Goal: Task Accomplishment & Management: Complete application form

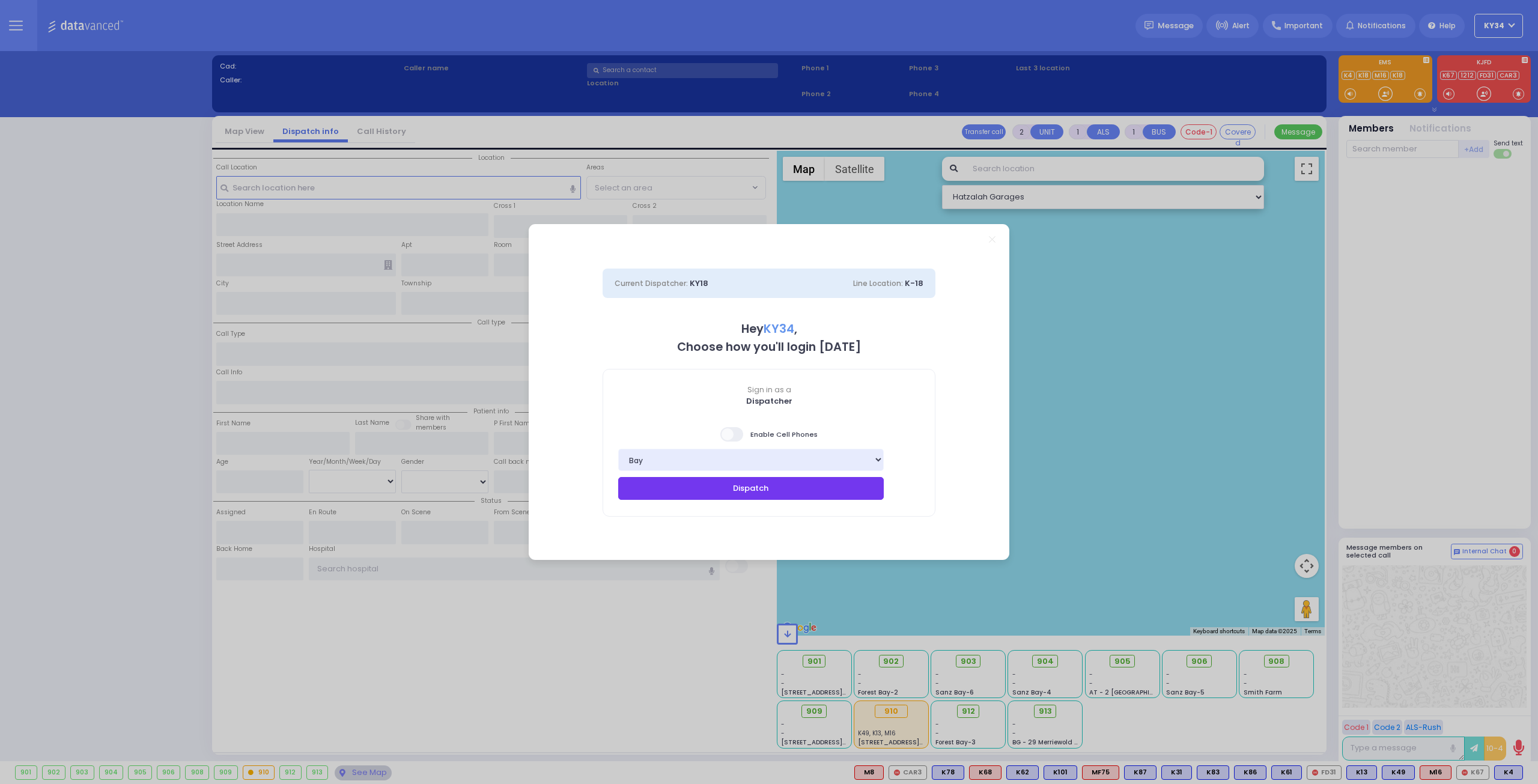
click at [773, 489] on button "Dispatch" at bounding box center [751, 489] width 266 height 23
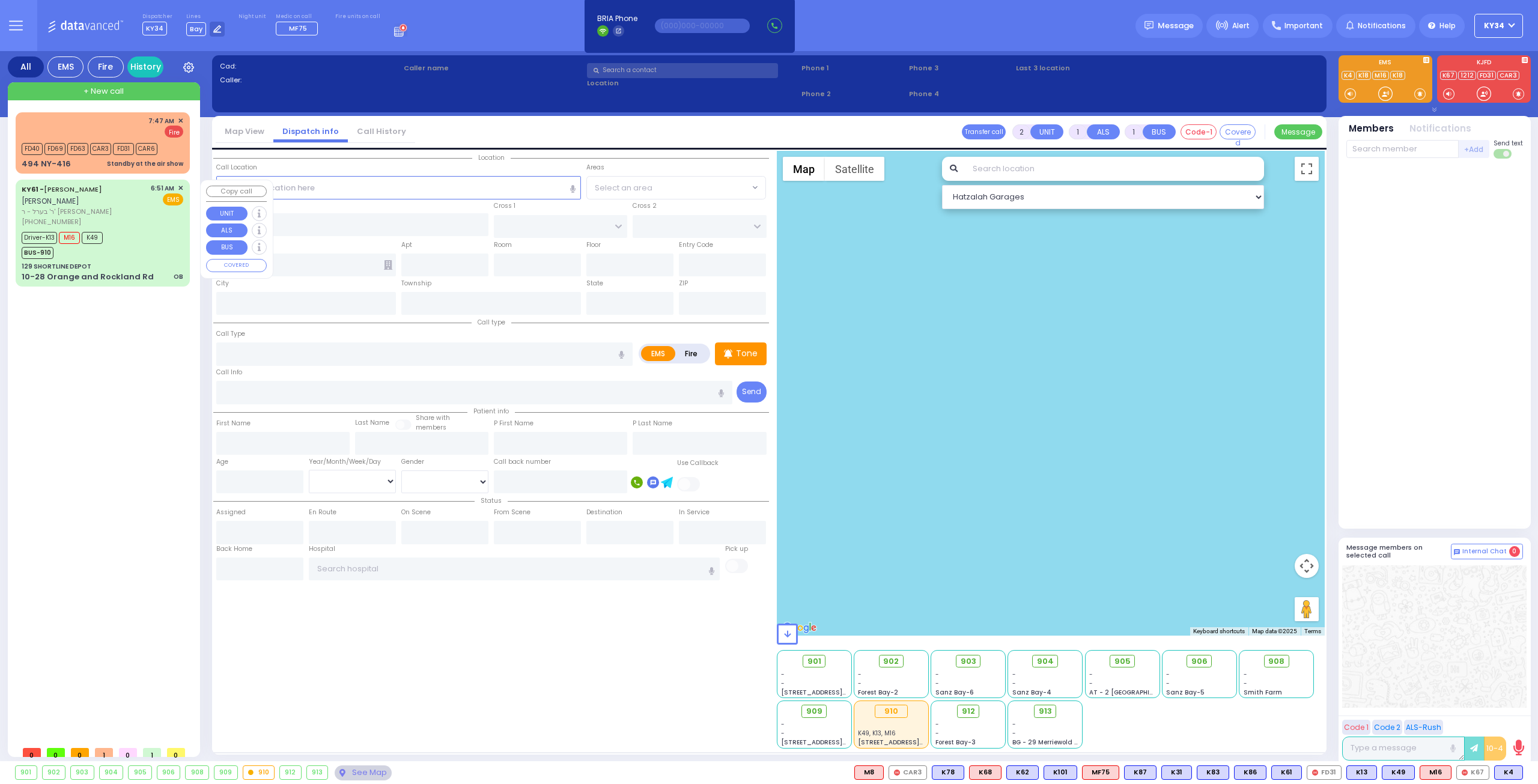
click at [122, 266] on div "129 SHORTLINE DEPOT" at bounding box center [103, 266] width 162 height 9
type input "6"
select select
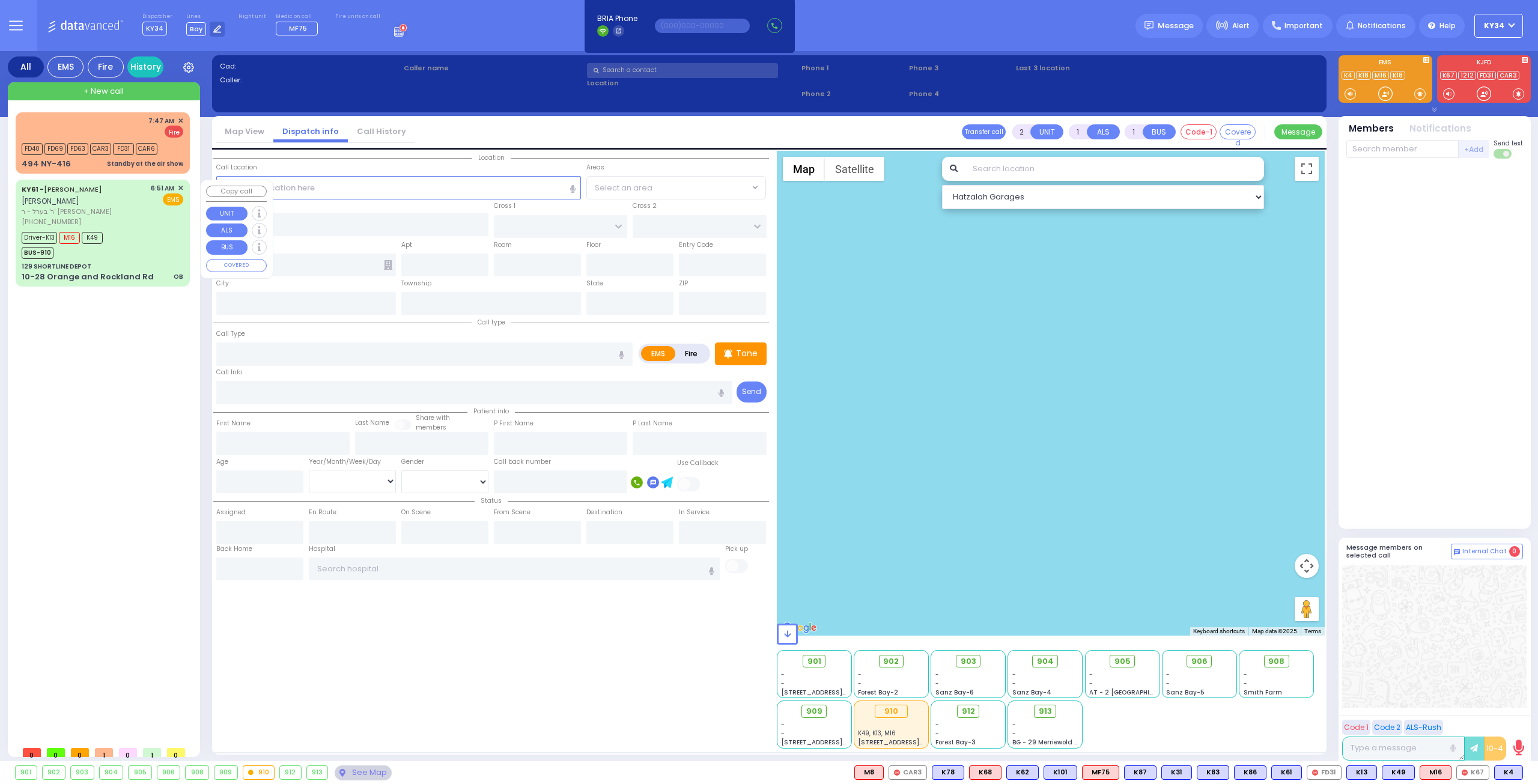
type input "OB"
radio input "true"
type input "[PERSON_NAME]"
type input "Brucha"
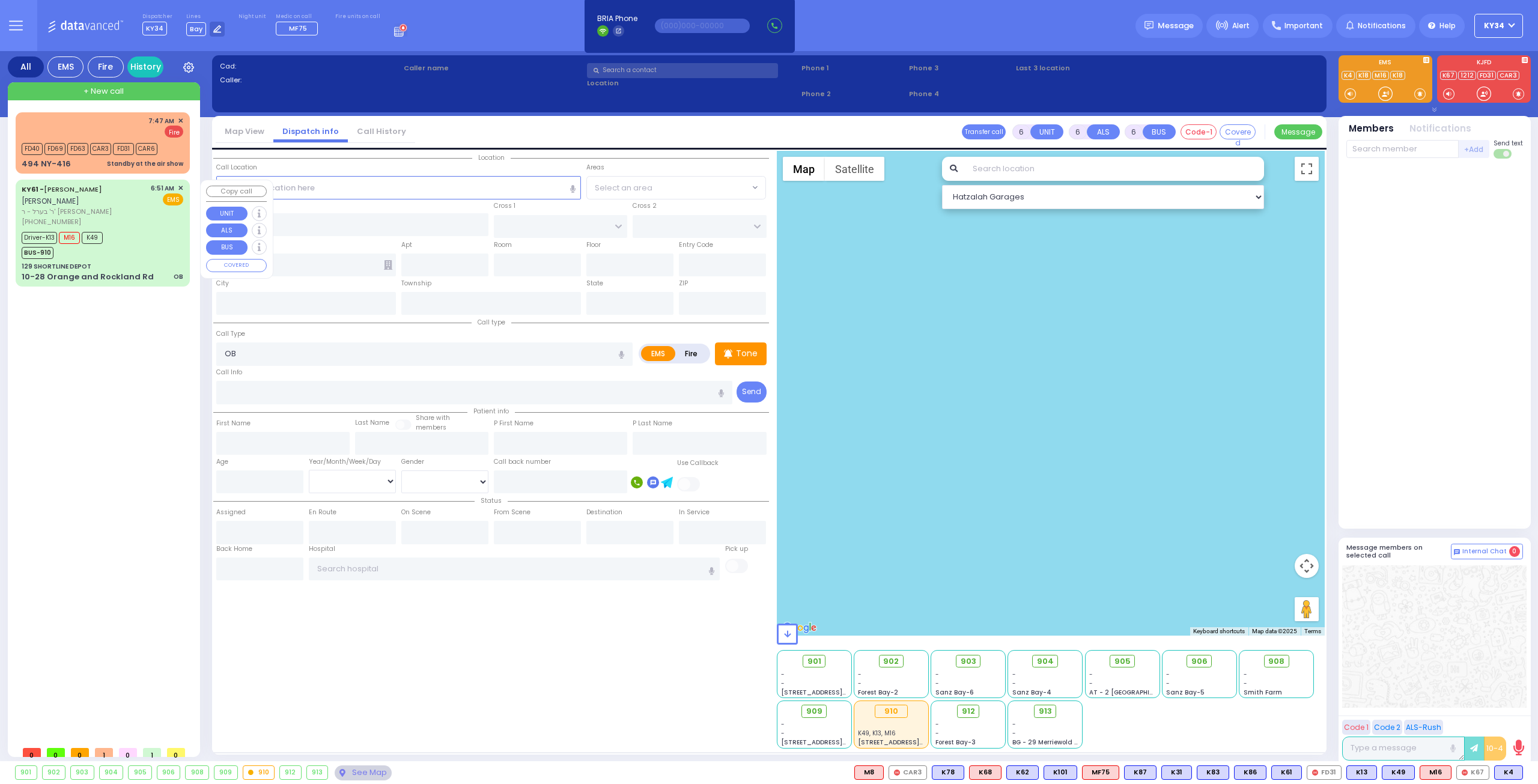
type input "[PERSON_NAME]"
type input "25"
select select "Year"
select select "[DEMOGRAPHIC_DATA]"
type input "06:51"
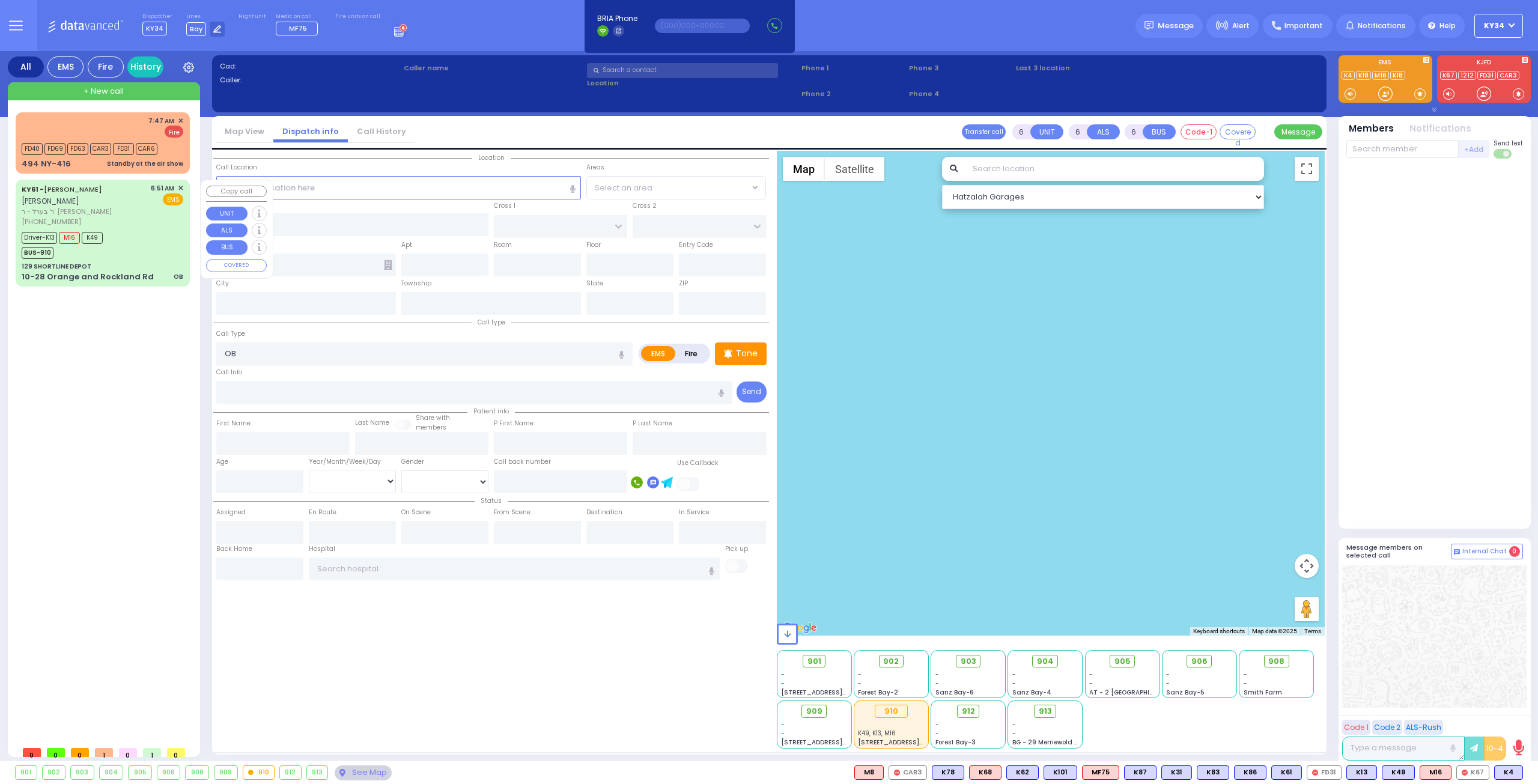
type input "06:53"
type input "07:15"
type input "07:55"
type input "07:59"
type input "08:15"
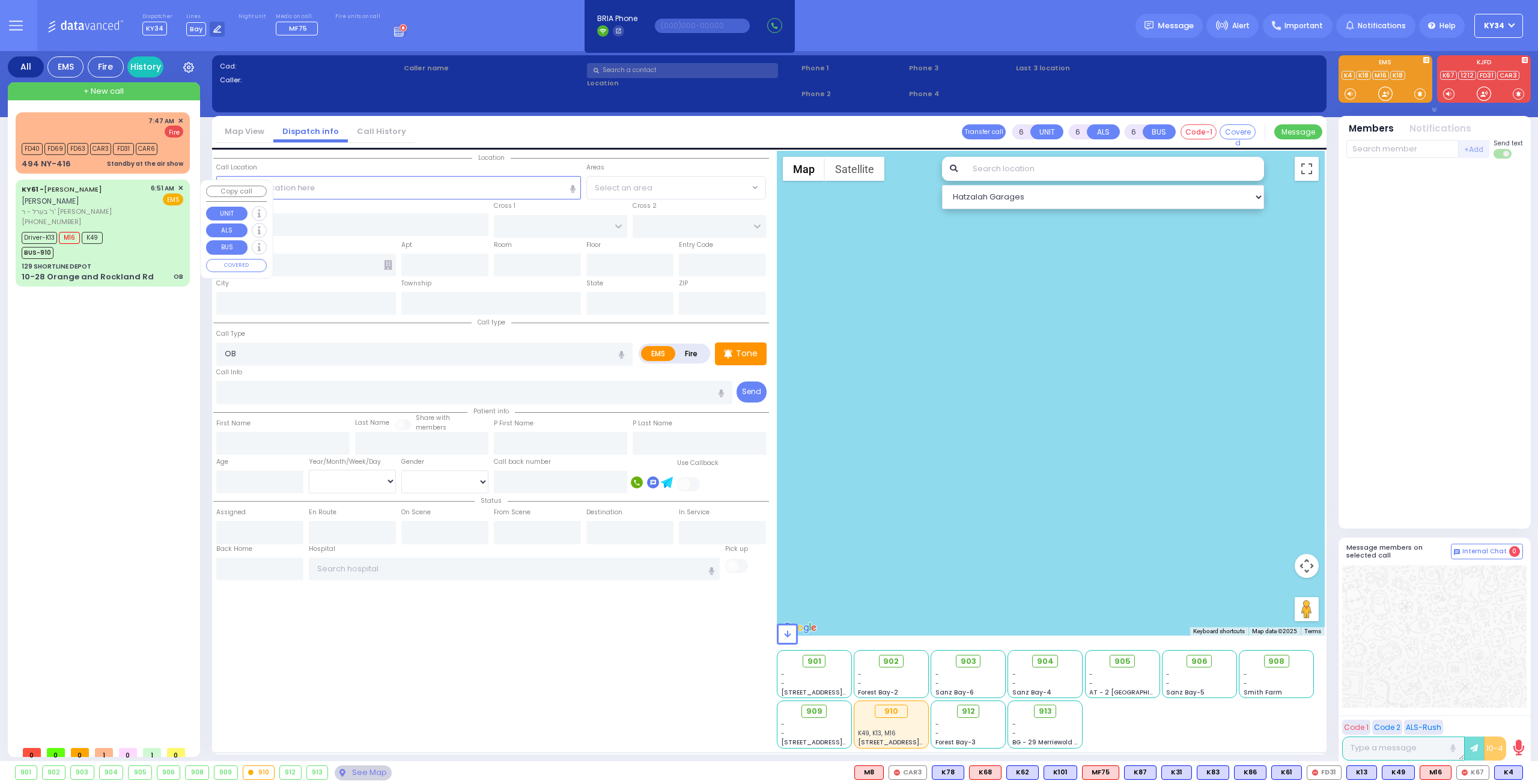
type input "[US_STATE][GEOGRAPHIC_DATA]- [GEOGRAPHIC_DATA]"
select select "Hatzalah Garages"
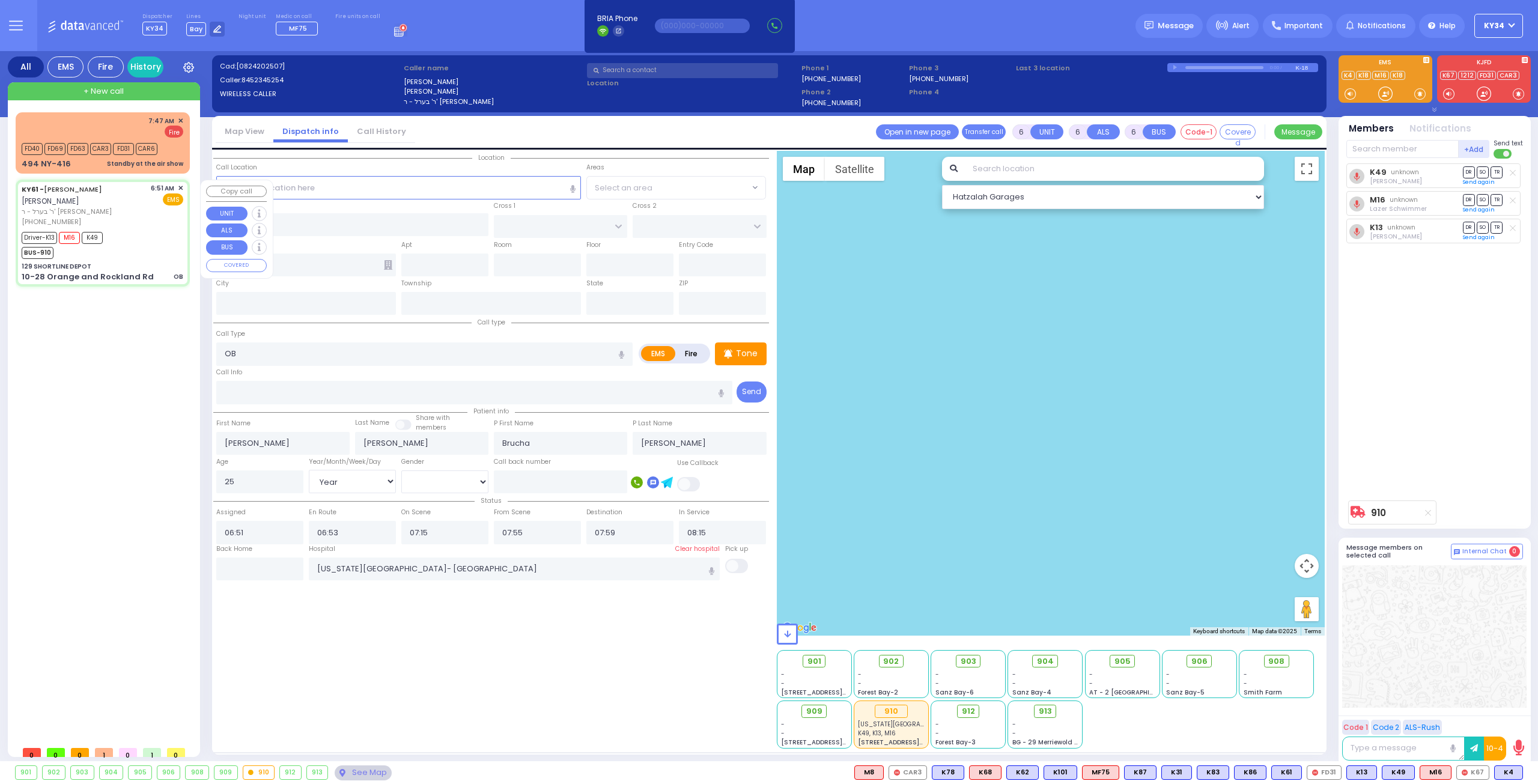
type input "129 SHORTLINE DEPOT"
type input "10-28 Orange and Rockland Rd"
type input "Monroe"
type input "[US_STATE]"
type input "10950"
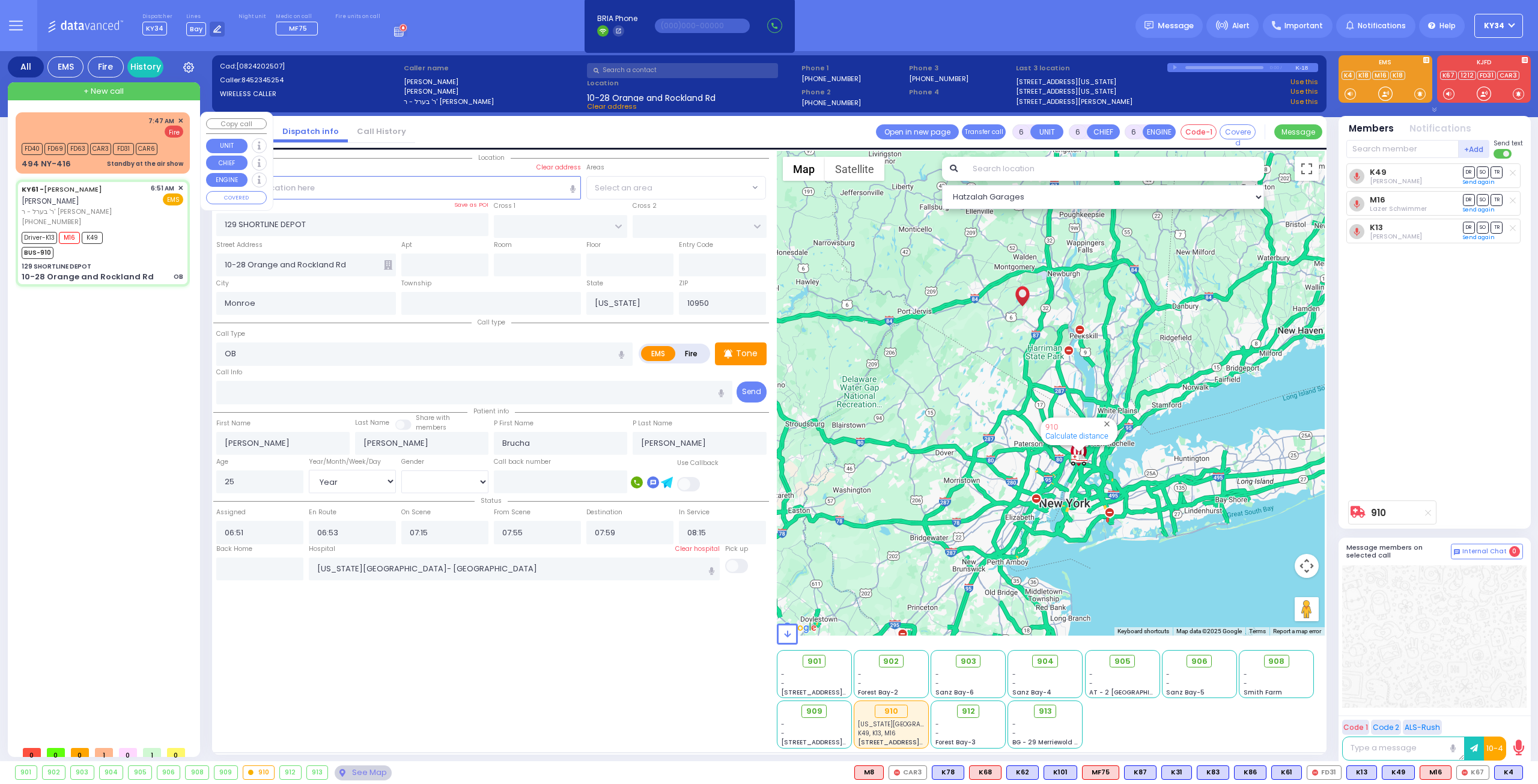
click at [78, 126] on div "7:47 AM ✕ Fire" at bounding box center [103, 127] width 162 height 22
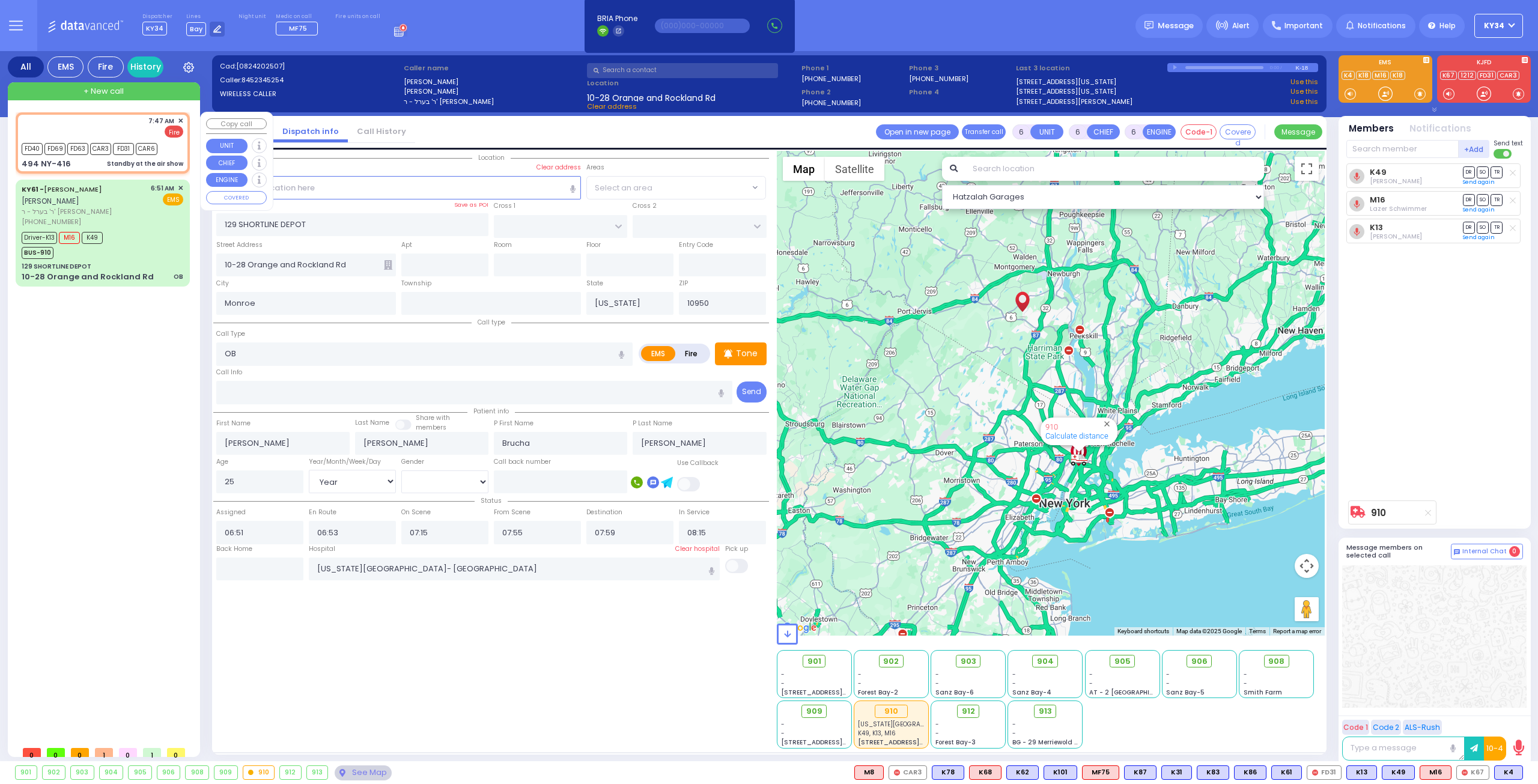
type input "2"
type input "1"
select select
type input "Standby at the air show"
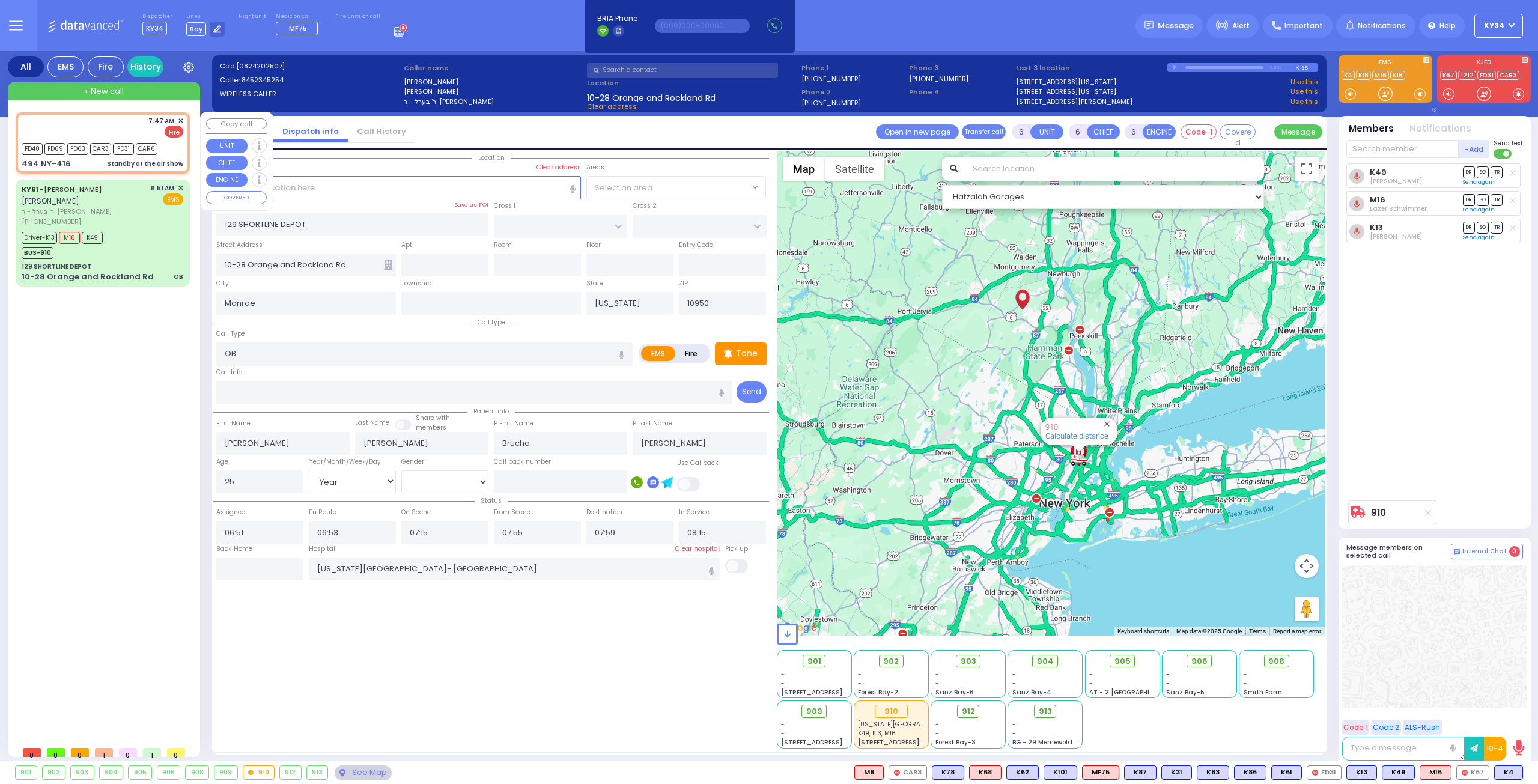
radio input "false"
radio input "true"
select select
type input "07:47"
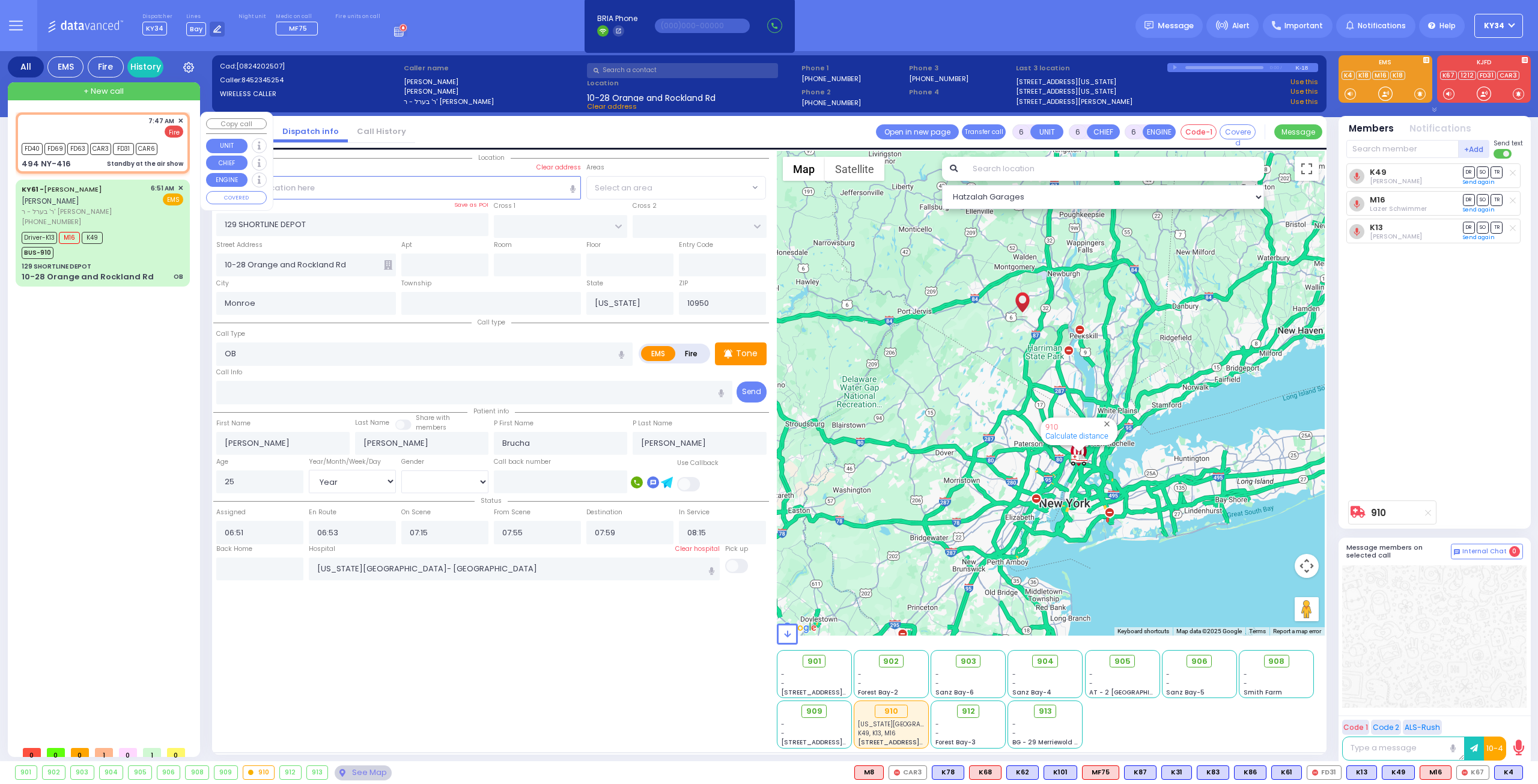
type input "07:49"
select select "Hatzalah Garages"
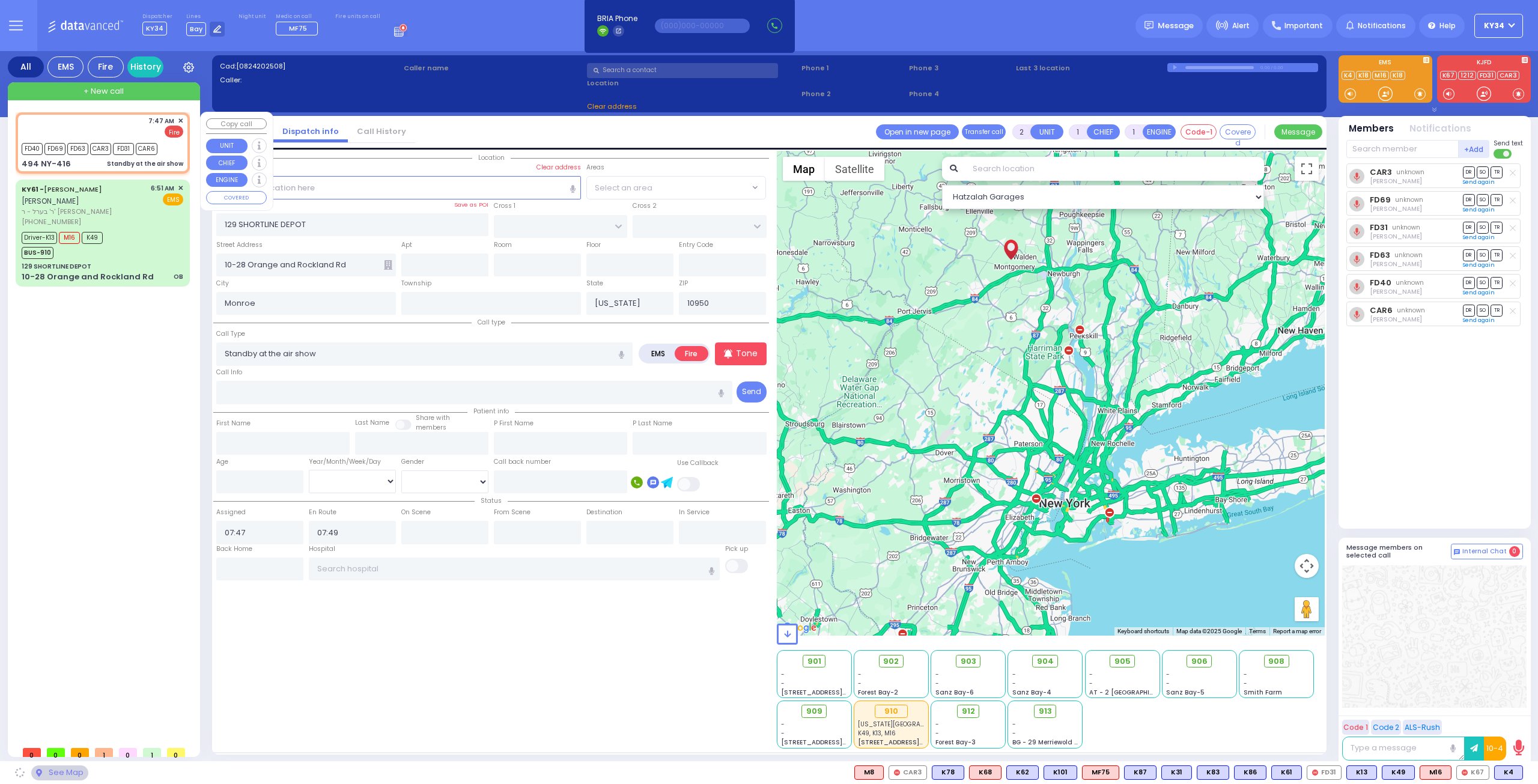
type input "CANNING RD"
type input "494 NY-416"
type input "[PERSON_NAME]"
type input "12549"
